Goal: Navigation & Orientation: Find specific page/section

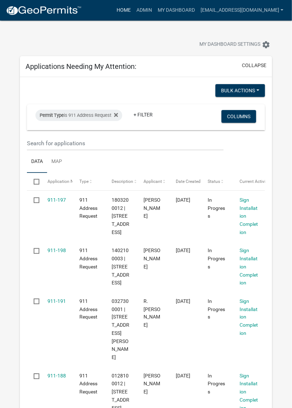
click at [134, 12] on link "Home" at bounding box center [124, 10] width 20 height 13
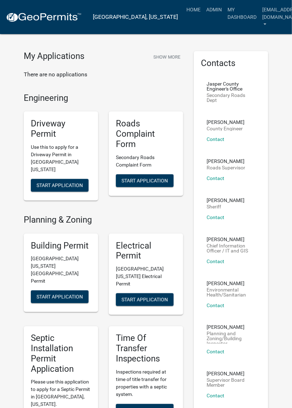
click at [134, 129] on h5 "Roads Complaint Form" at bounding box center [146, 134] width 60 height 31
click at [225, 12] on link "My Dashboard" at bounding box center [242, 13] width 35 height 21
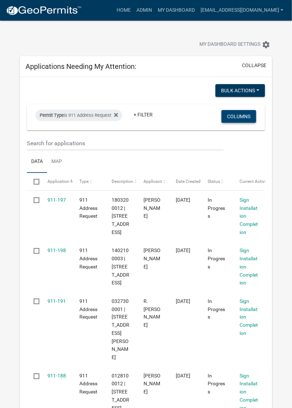
click at [245, 117] on button "Columns" at bounding box center [239, 116] width 35 height 13
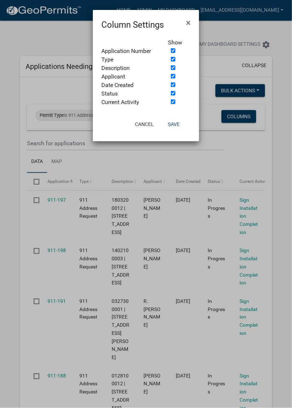
click at [182, 151] on ngb-modal-window "Column Settings × Show Application Number Type Description Applicant Date Creat…" at bounding box center [146, 204] width 292 height 408
